Goal: Task Accomplishment & Management: Use online tool/utility

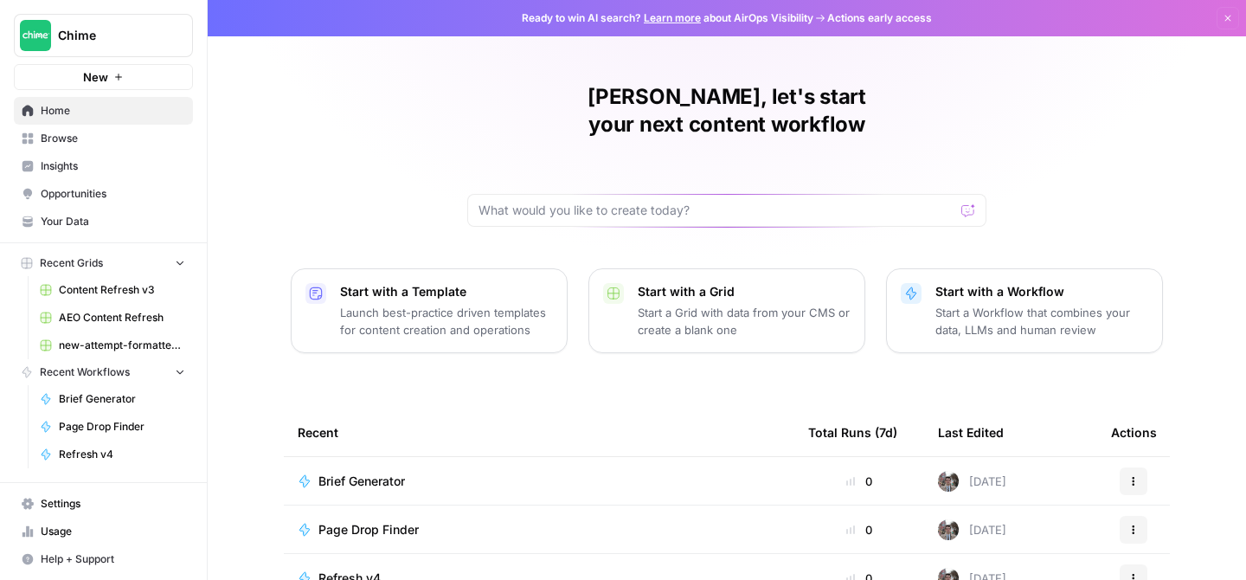
click at [110, 287] on span "Content Refresh v3" at bounding box center [122, 290] width 126 height 16
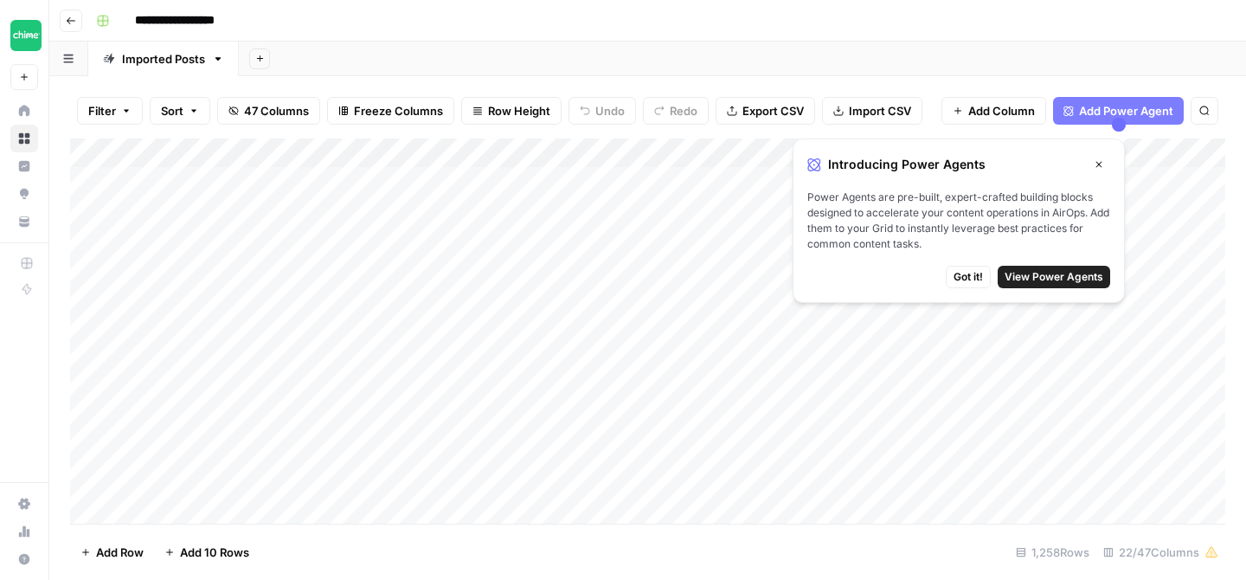
click at [1010, 56] on div "Add Sheet" at bounding box center [742, 59] width 1007 height 35
click at [737, 61] on div "Add Sheet" at bounding box center [742, 59] width 1007 height 35
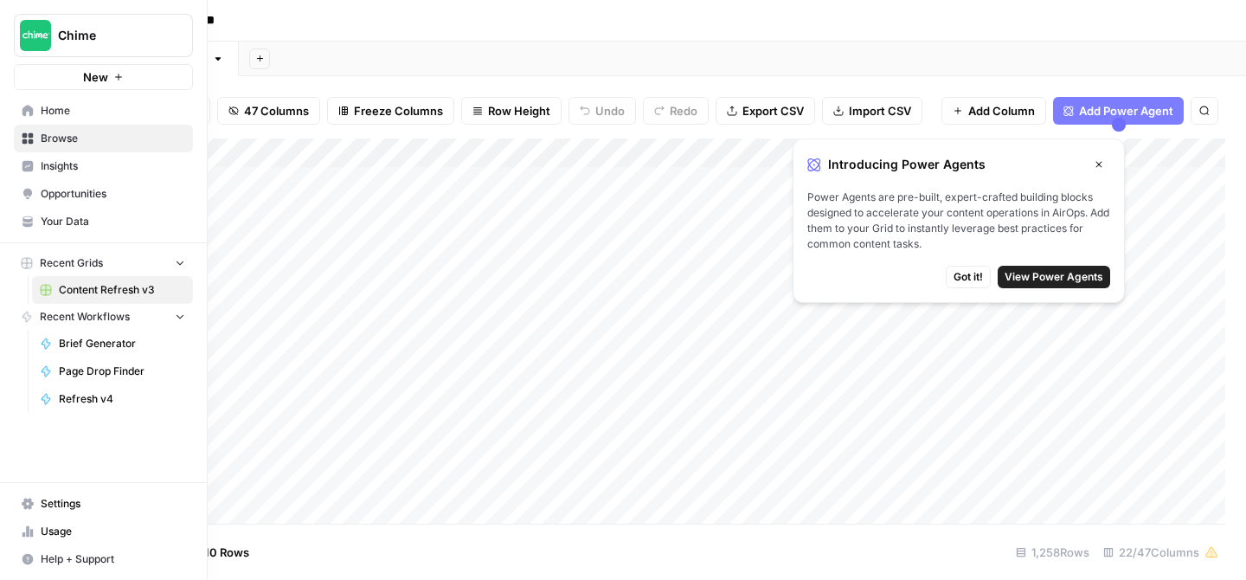
click at [110, 375] on span "Page Drop Finder" at bounding box center [122, 371] width 126 height 16
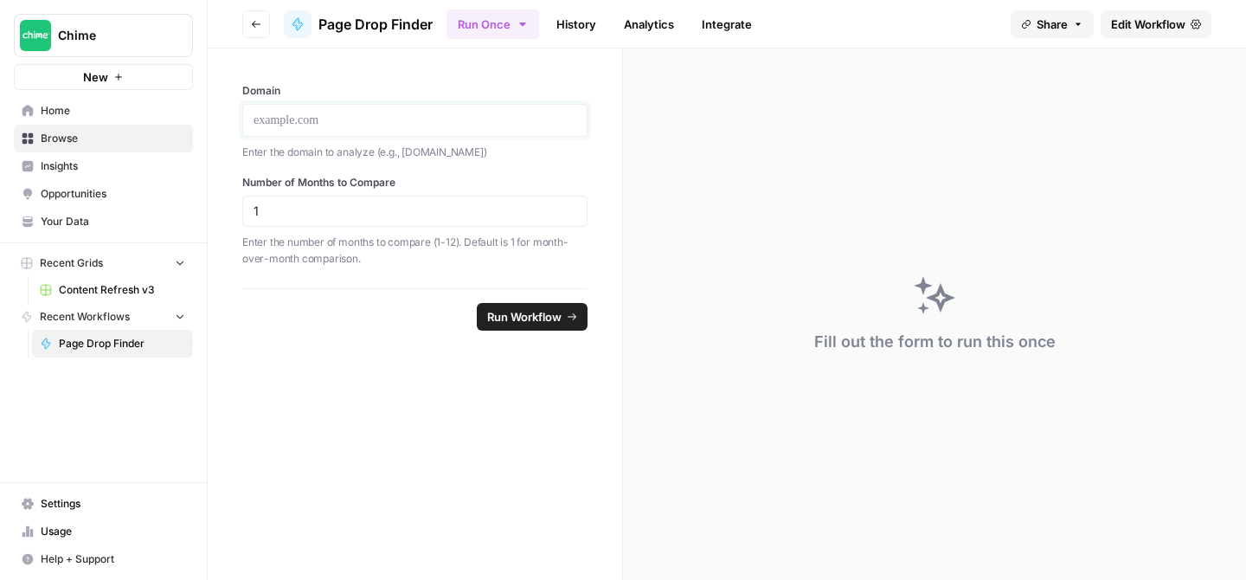
click at [334, 119] on p at bounding box center [415, 120] width 323 height 17
click at [113, 258] on button "Recent Grids" at bounding box center [103, 263] width 179 height 26
click at [111, 290] on span "Content Refresh v3" at bounding box center [122, 290] width 126 height 16
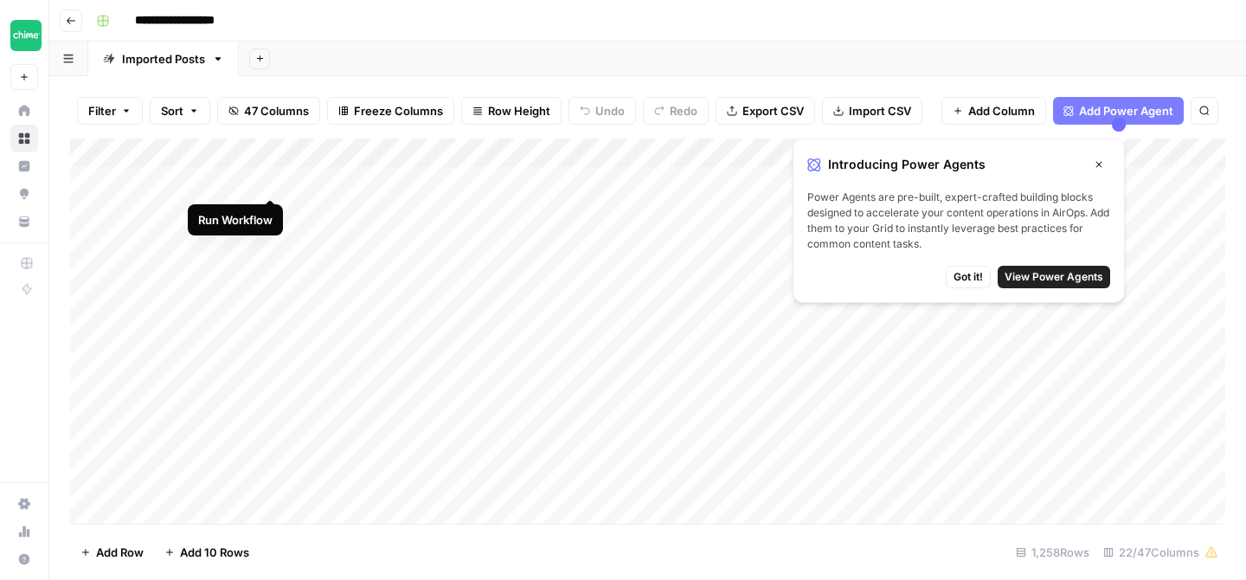
click at [269, 183] on div "Add Column" at bounding box center [647, 330] width 1155 height 385
click at [247, 176] on div "Add Column" at bounding box center [647, 330] width 1155 height 385
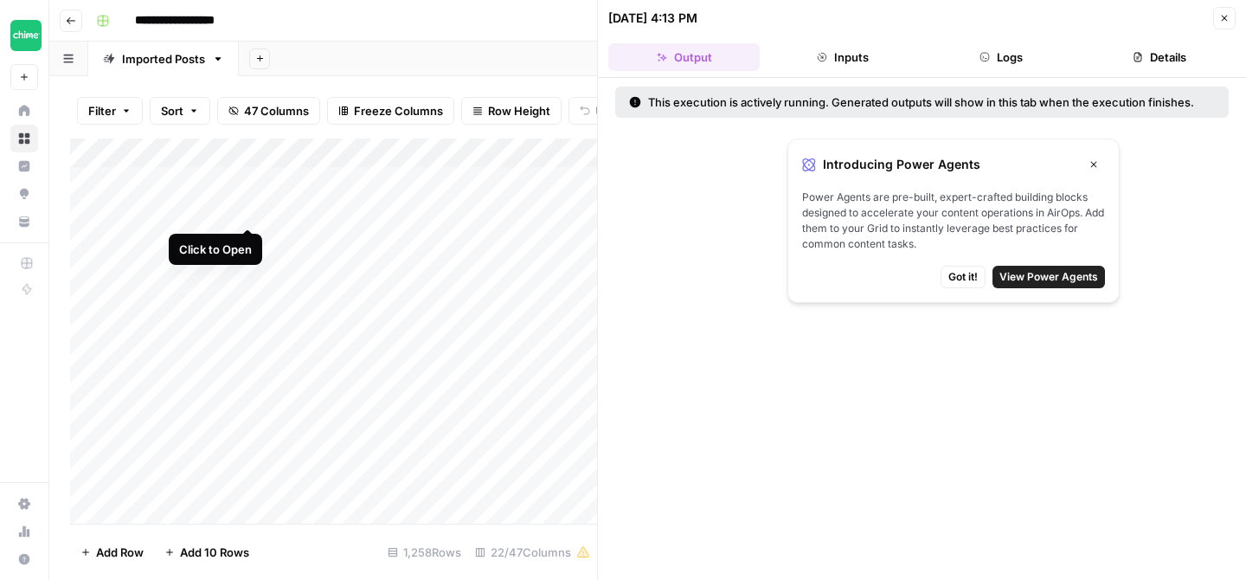
click at [250, 209] on div "Add Column" at bounding box center [333, 330] width 527 height 385
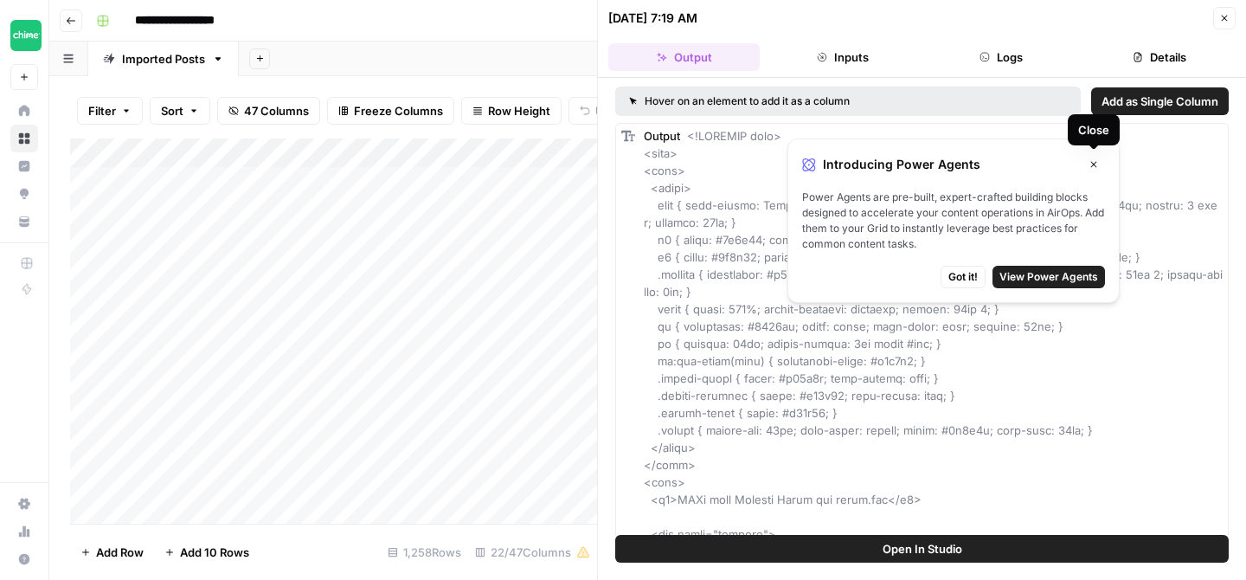
click at [1096, 161] on icon "button" at bounding box center [1094, 164] width 10 height 10
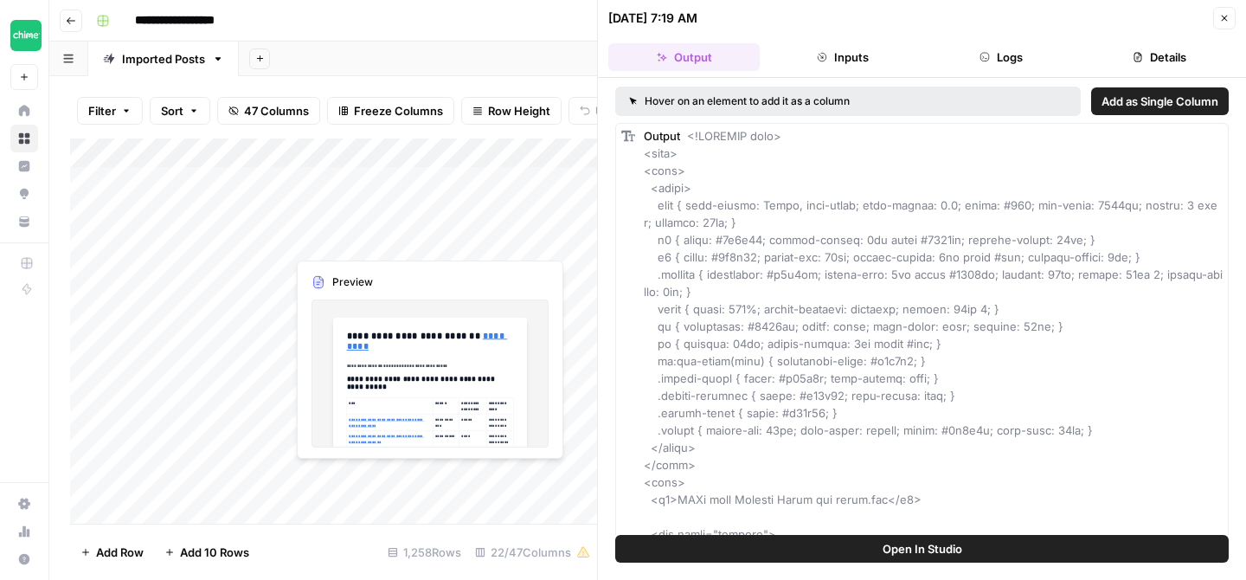
click at [334, 251] on div "Add Column" at bounding box center [333, 330] width 527 height 385
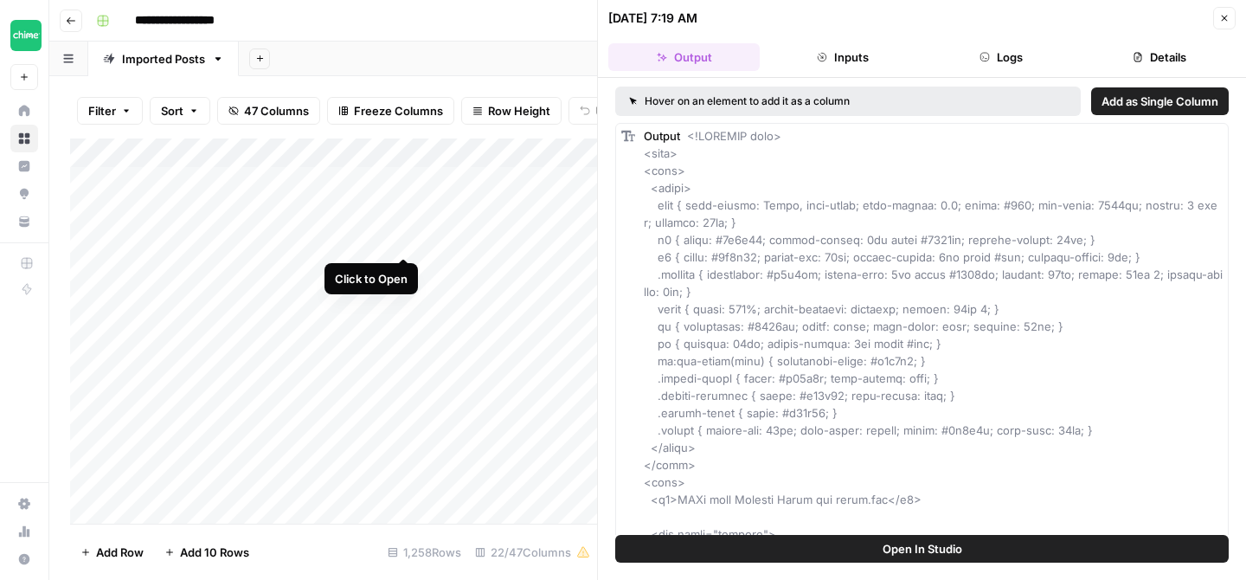
click at [403, 242] on div "Add Column" at bounding box center [333, 330] width 527 height 385
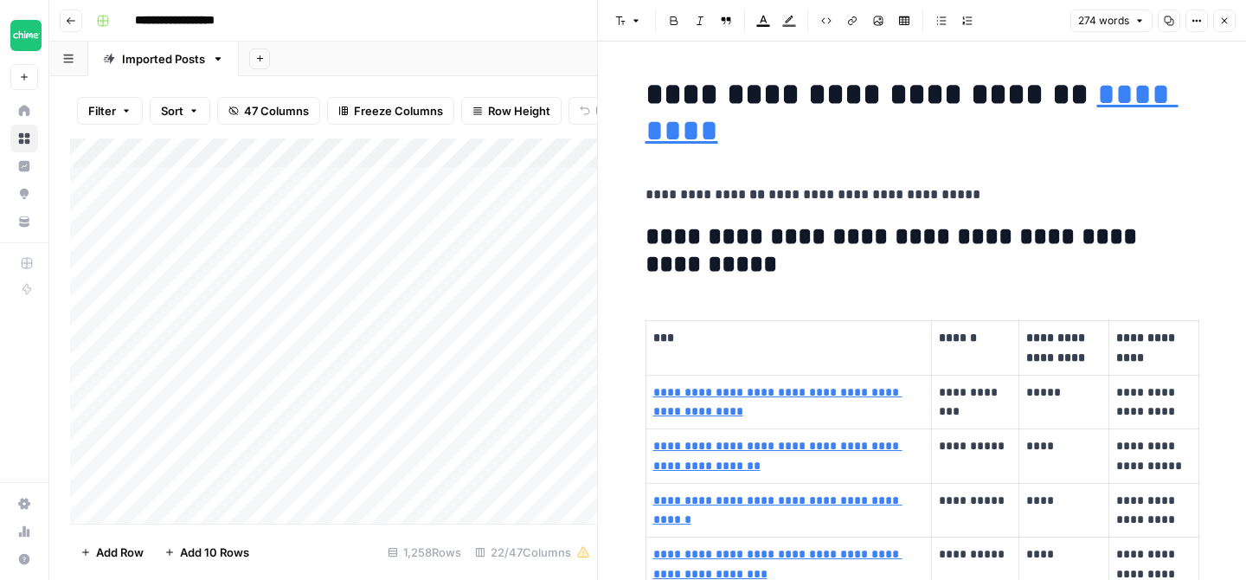
click at [1223, 19] on icon "button" at bounding box center [1225, 21] width 6 height 6
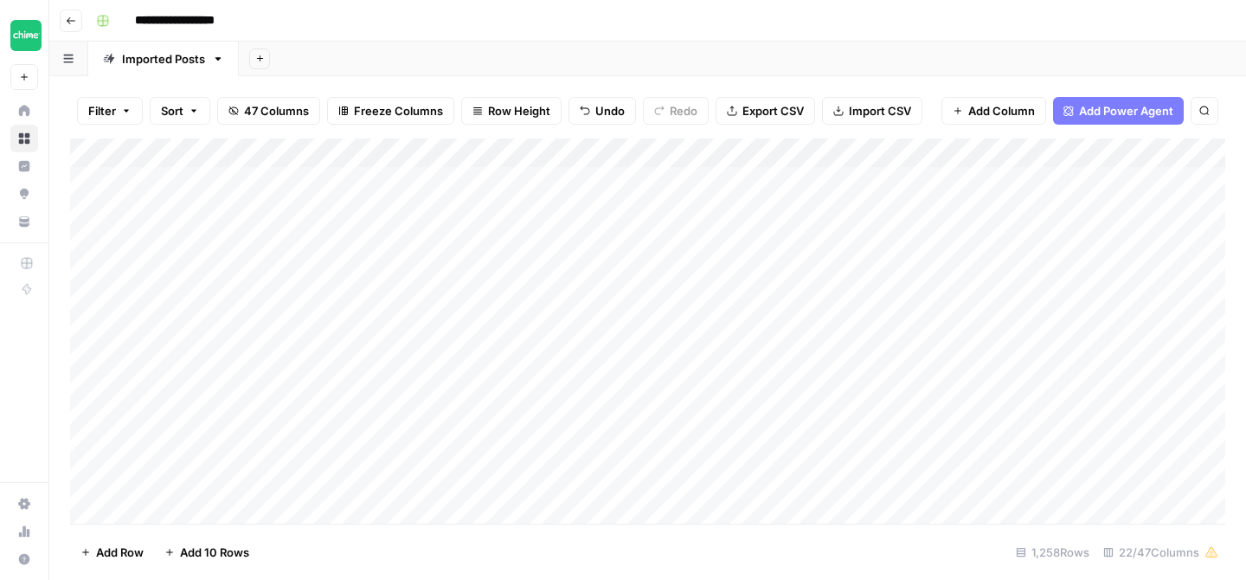
click at [511, 18] on div "**********" at bounding box center [659, 21] width 1140 height 28
